Goal: Communication & Community: Answer question/provide support

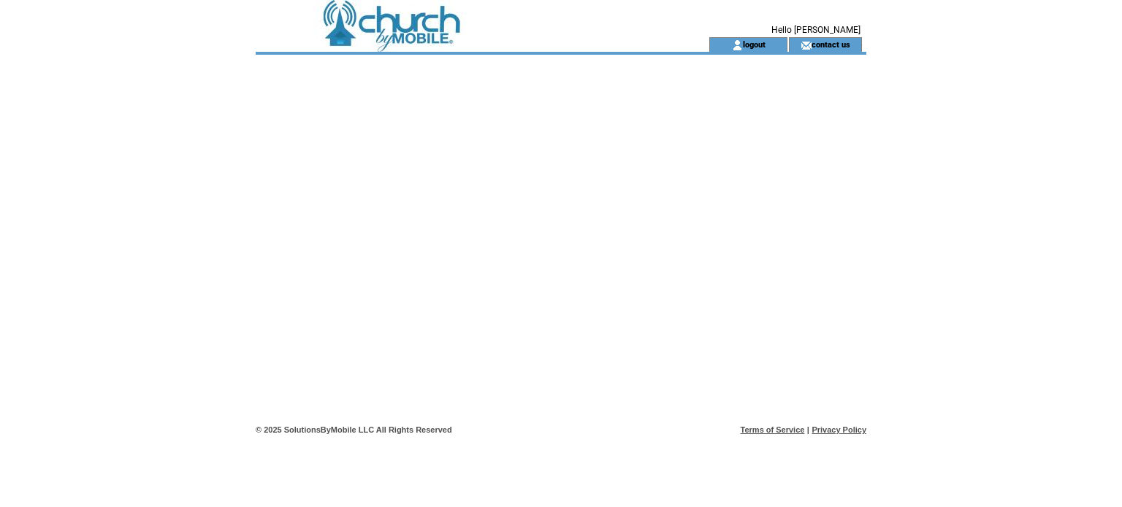
click at [491, 226] on div at bounding box center [561, 237] width 610 height 365
click at [393, 32] on td at bounding box center [456, 18] width 401 height 37
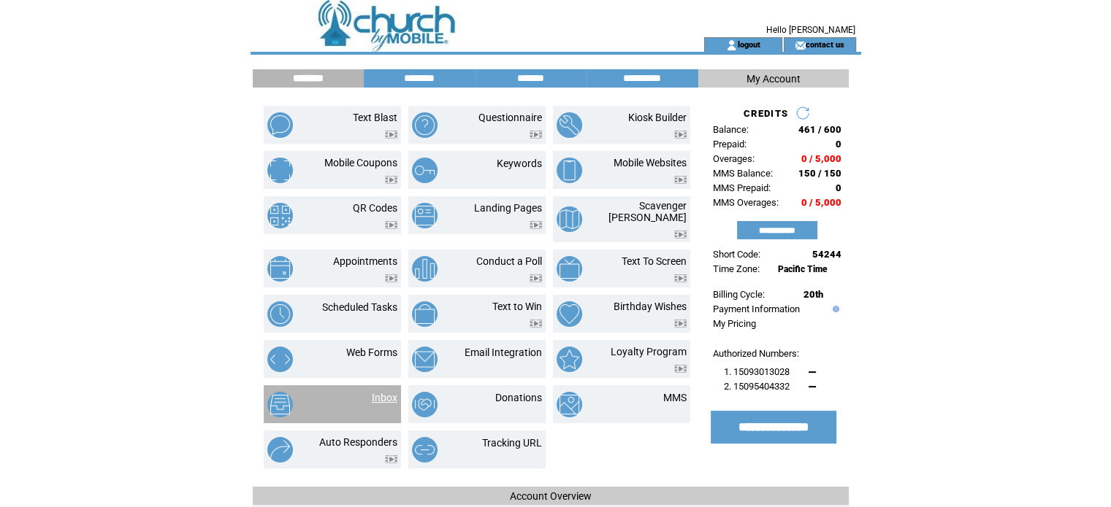
click at [384, 392] on link "Inbox" at bounding box center [385, 398] width 26 height 12
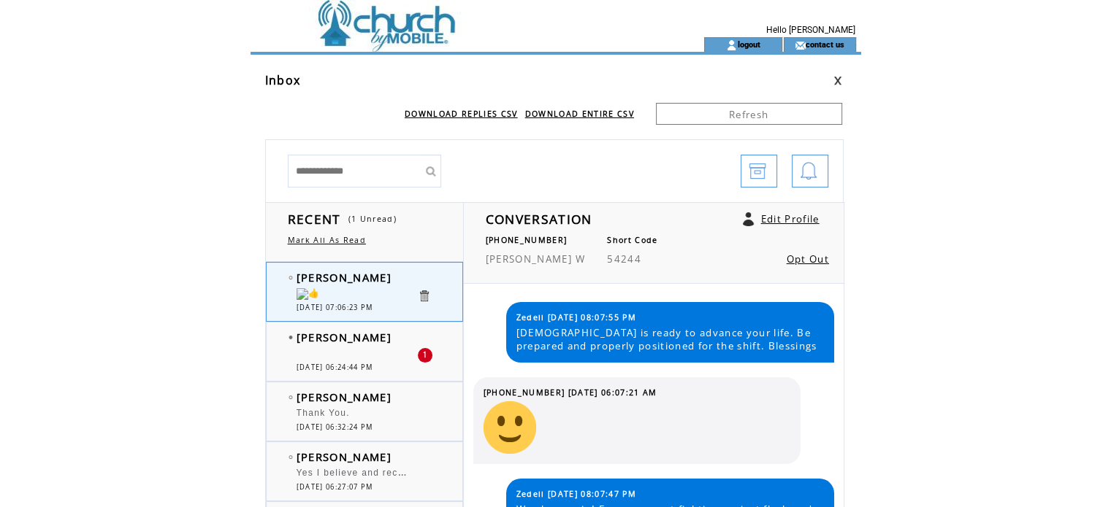
scroll to position [223, 0]
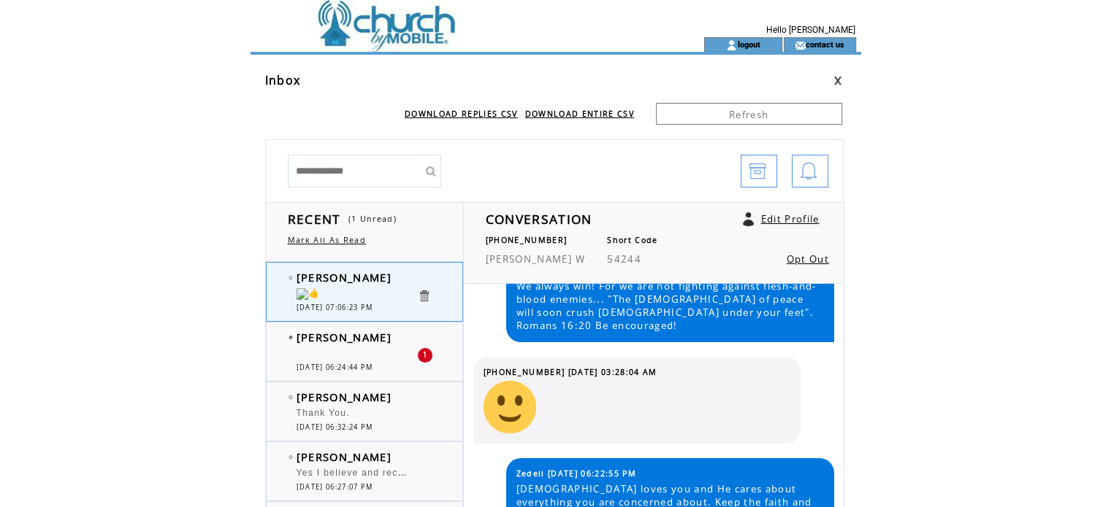
click at [377, 354] on div "[MEDICAL_DATA]" at bounding box center [356, 355] width 120 height 15
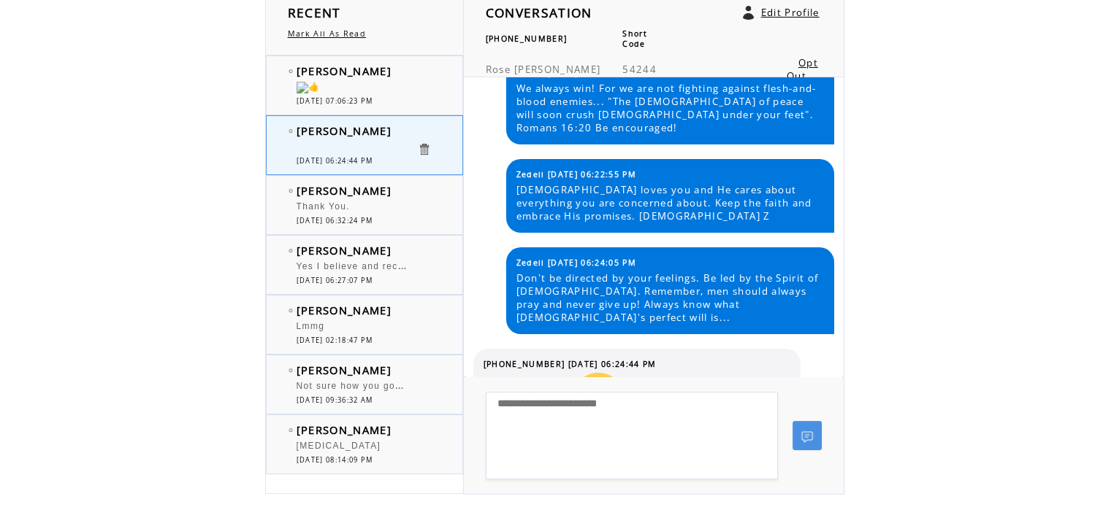
scroll to position [210, 0]
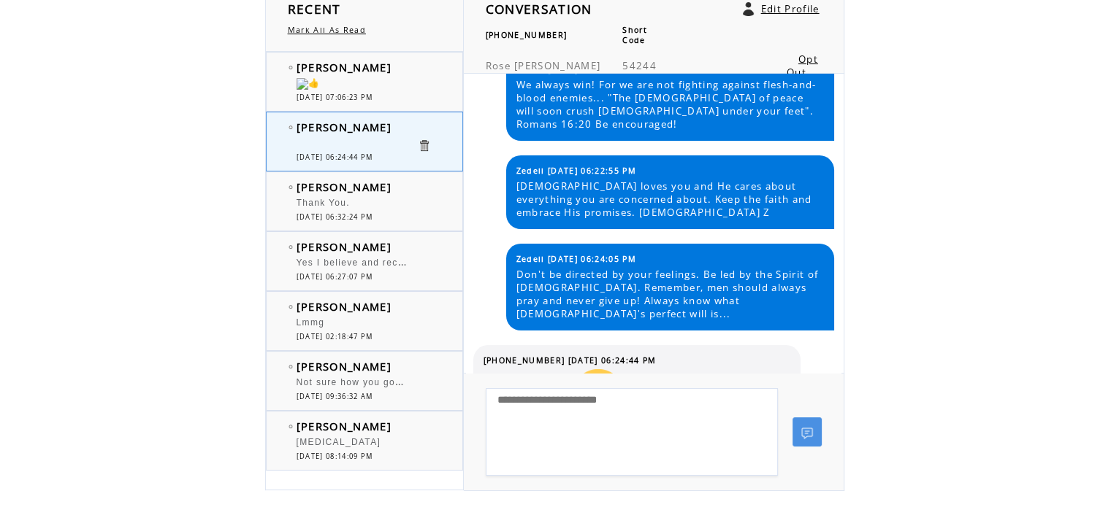
click at [572, 369] on img at bounding box center [598, 395] width 53 height 53
click at [336, 85] on div at bounding box center [356, 85] width 120 height 15
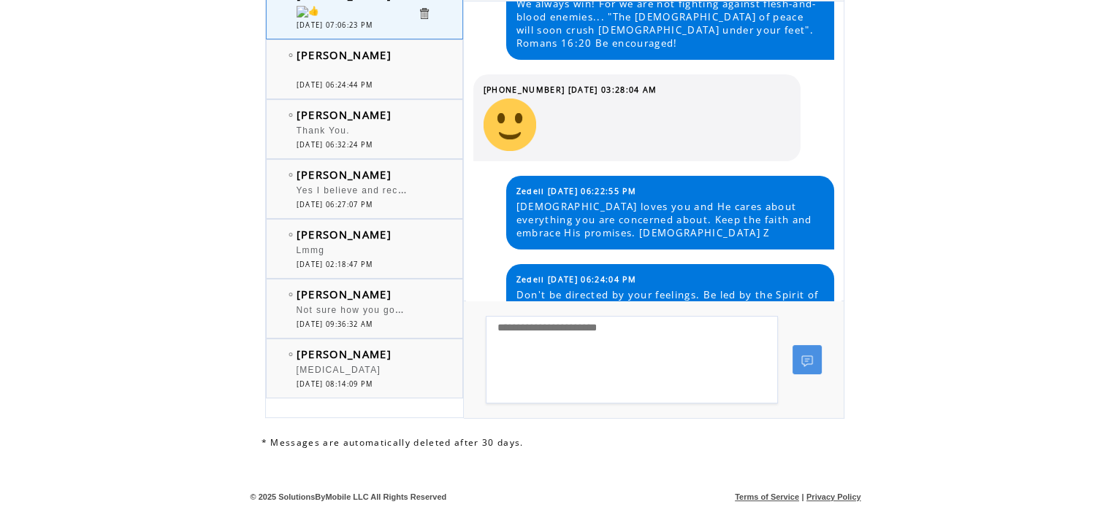
scroll to position [250, 0]
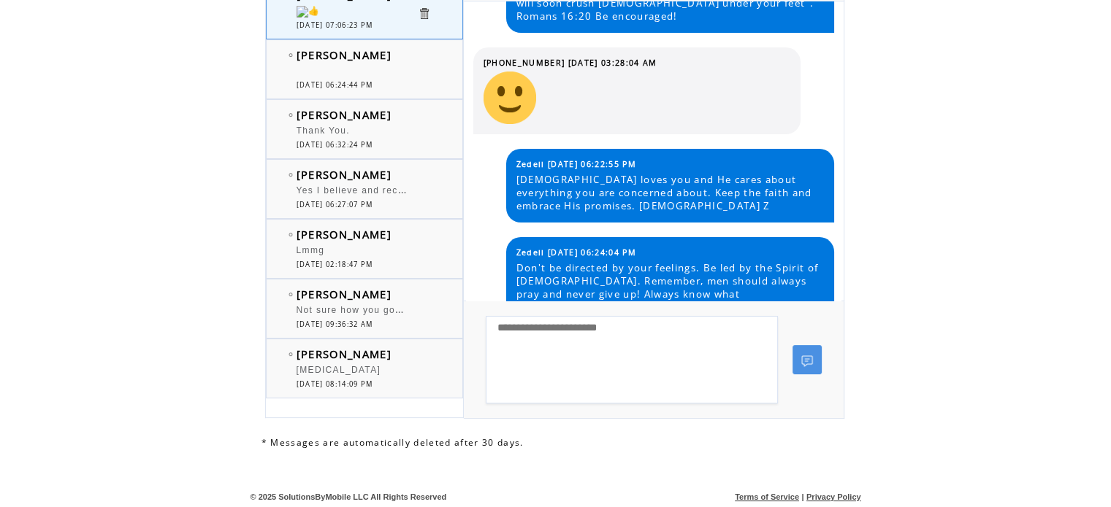
click at [502, 363] on img at bounding box center [495, 369] width 25 height 13
click at [296, 14] on img at bounding box center [307, 12] width 23 height 12
click at [310, 11] on img at bounding box center [307, 12] width 23 height 12
click at [365, 232] on td "[PERSON_NAME]" at bounding box center [356, 234] width 120 height 15
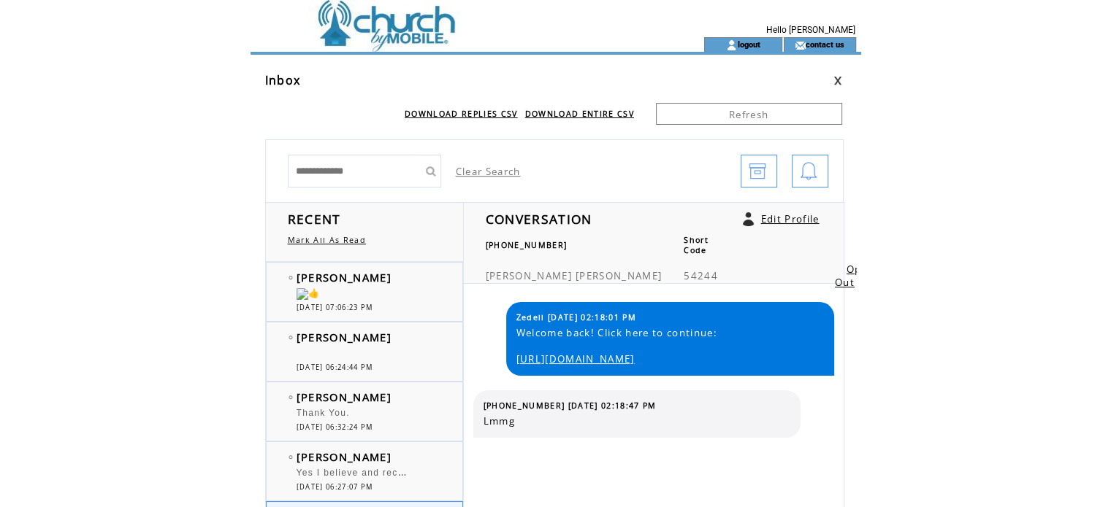
click at [584, 360] on link "[URL][DOMAIN_NAME]" at bounding box center [575, 359] width 118 height 13
